Goal: Task Accomplishment & Management: Manage account settings

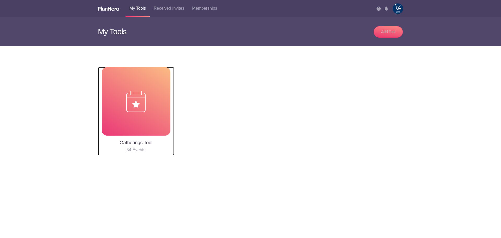
click at [146, 102] on div at bounding box center [136, 101] width 69 height 69
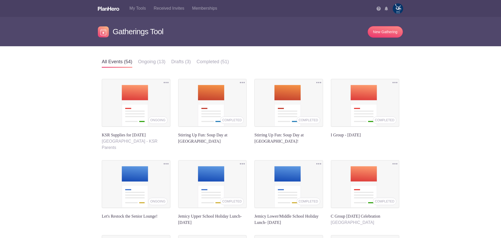
scroll to position [104, 0]
click at [397, 7] on img at bounding box center [397, 8] width 10 height 10
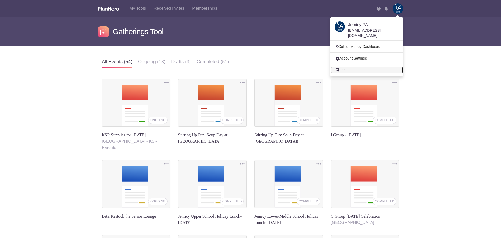
click at [353, 66] on link "Log Out" at bounding box center [366, 69] width 72 height 7
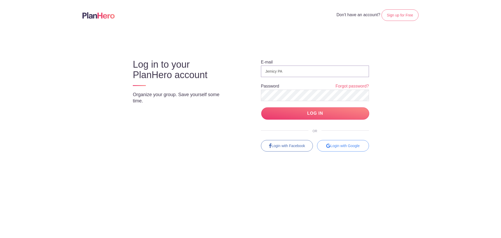
click at [292, 71] on input "Jemicy PA" at bounding box center [315, 70] width 108 height 11
drag, startPoint x: 287, startPoint y: 71, endPoint x: 242, endPoint y: 70, distance: 45.1
click at [242, 70] on div "E-mail Jemicy PA Password Forgot password? LOG IN OR Login with Facebook Login …" at bounding box center [310, 100] width 138 height 101
click at [283, 71] on input "Jemicy PA" at bounding box center [315, 70] width 108 height 11
click at [357, 114] on input "LOG IN" at bounding box center [315, 113] width 108 height 12
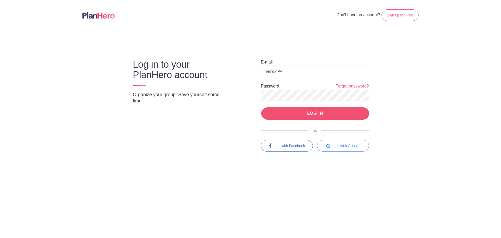
click at [301, 114] on input "LOG IN" at bounding box center [315, 113] width 108 height 12
click at [290, 73] on input "Jemicy PA" at bounding box center [315, 70] width 108 height 11
type input "jemicypa@jemicyschool.org"
click at [357, 116] on input "LOG IN" at bounding box center [315, 113] width 108 height 12
type input "Jemicy PA"
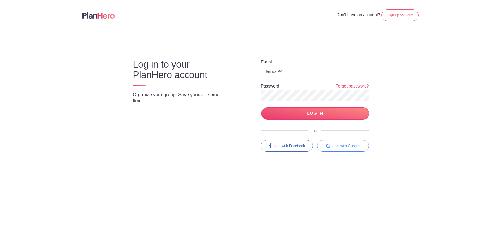
click at [304, 72] on input "Jemicy PA" at bounding box center [315, 70] width 108 height 11
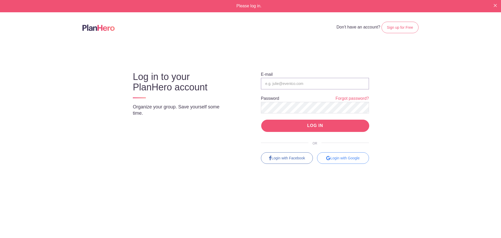
type input "Jemicy PA"
click at [292, 123] on input "LOG IN" at bounding box center [315, 125] width 108 height 12
click at [252, 7] on div "Please log in." at bounding box center [250, 6] width 501 height 12
type input "Jemicy PA"
click at [284, 128] on input "LOG IN" at bounding box center [315, 125] width 108 height 12
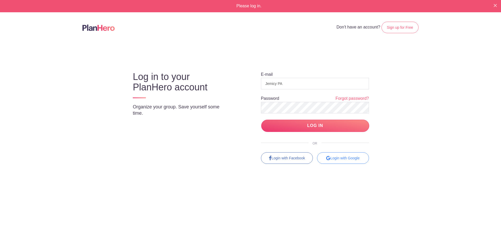
click at [403, 20] on header "Don't have an account? Sign up for Free" at bounding box center [250, 27] width 375 height 30
drag, startPoint x: 242, startPoint y: 5, endPoint x: 235, endPoint y: 4, distance: 7.1
click at [242, 5] on div "Please log in." at bounding box center [250, 6] width 501 height 12
click at [452, 84] on body "Please log in. Don't have an account? Sign up for Free Log in to your PlanHero …" at bounding box center [250, 119] width 501 height 238
drag, startPoint x: 311, startPoint y: 85, endPoint x: 236, endPoint y: 84, distance: 74.6
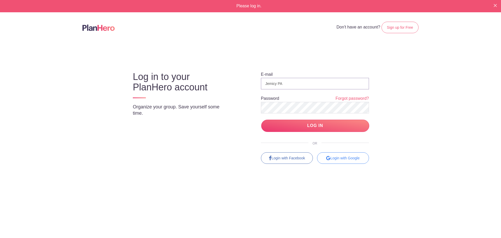
click at [236, 84] on div "Log in to your PlanHero account Organize your group. Save yourself some time. E…" at bounding box center [250, 112] width 284 height 101
paste input "[EMAIL_ADDRESS][DOMAIN_NAME]"
type input "[EMAIL_ADDRESS][DOMAIN_NAME]"
click at [219, 108] on div "Log in to your PlanHero account Organize your group. Save yourself some time. E…" at bounding box center [250, 112] width 284 height 101
click at [261, 119] on input "LOG IN" at bounding box center [315, 125] width 108 height 12
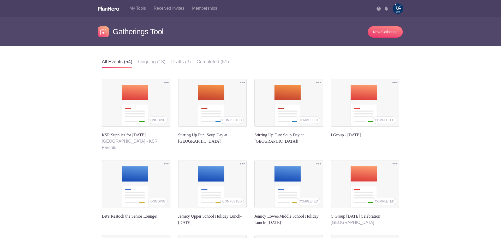
click at [337, 15] on div "My Tools Received Invites Memberships Notifications View all Jemicy PA jemicypa…" at bounding box center [250, 8] width 313 height 17
click at [398, 7] on img at bounding box center [397, 8] width 10 height 10
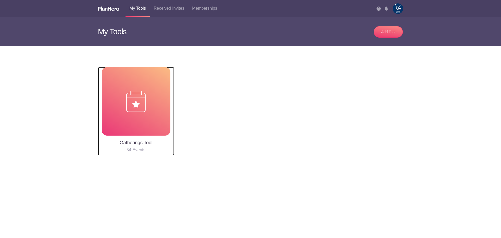
drag, startPoint x: 131, startPoint y: 91, endPoint x: 132, endPoint y: 88, distance: 3.1
click at [131, 91] on img at bounding box center [135, 101] width 19 height 21
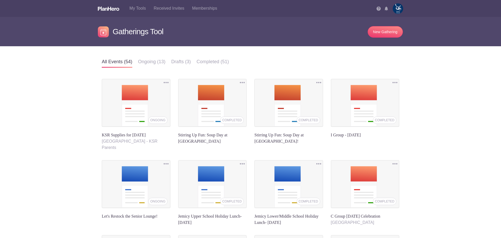
click at [397, 9] on img at bounding box center [397, 8] width 10 height 10
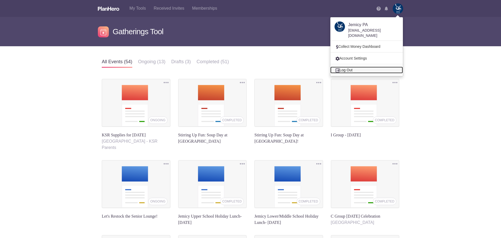
click at [343, 66] on link "Log Out" at bounding box center [366, 69] width 72 height 7
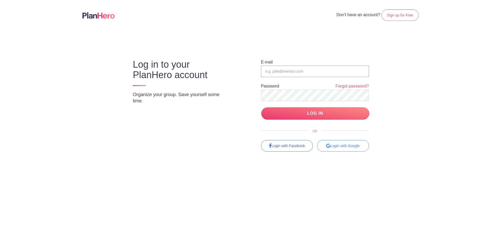
type input "[EMAIL_ADDRESS][DOMAIN_NAME]"
drag, startPoint x: 317, startPoint y: 69, endPoint x: 320, endPoint y: 70, distance: 3.7
click at [317, 69] on input "[EMAIL_ADDRESS][DOMAIN_NAME]" at bounding box center [315, 70] width 108 height 11
click at [237, 95] on div "Log in to your PlanHero account Organize your group. Save yourself some time." at bounding box center [183, 80] width 115 height 60
drag, startPoint x: 296, startPoint y: 71, endPoint x: 229, endPoint y: 64, distance: 67.4
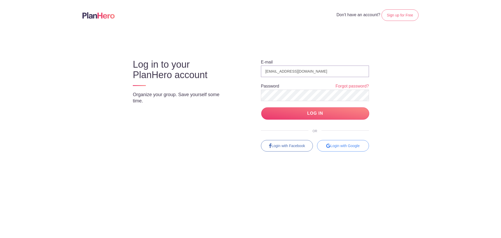
click at [228, 67] on div "Log in to your PlanHero account Organize your group. Save yourself some time. E…" at bounding box center [250, 100] width 284 height 101
